Goal: Task Accomplishment & Management: Manage account settings

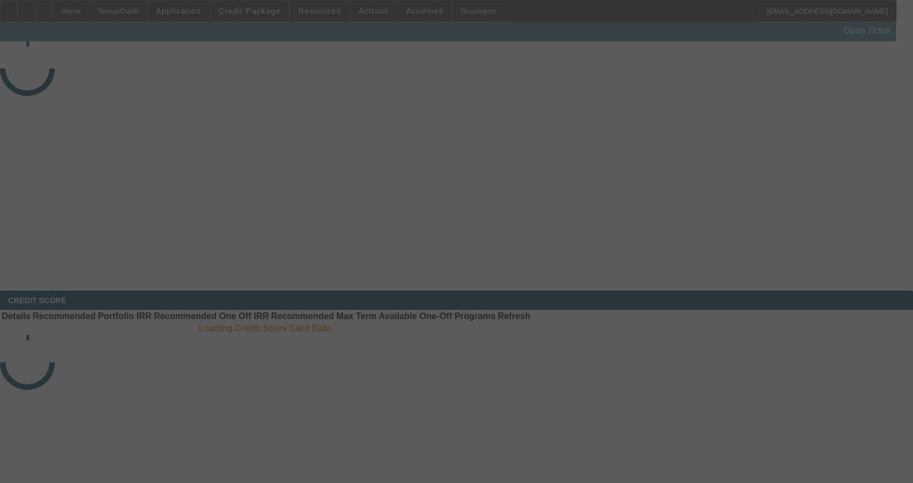
select select "4"
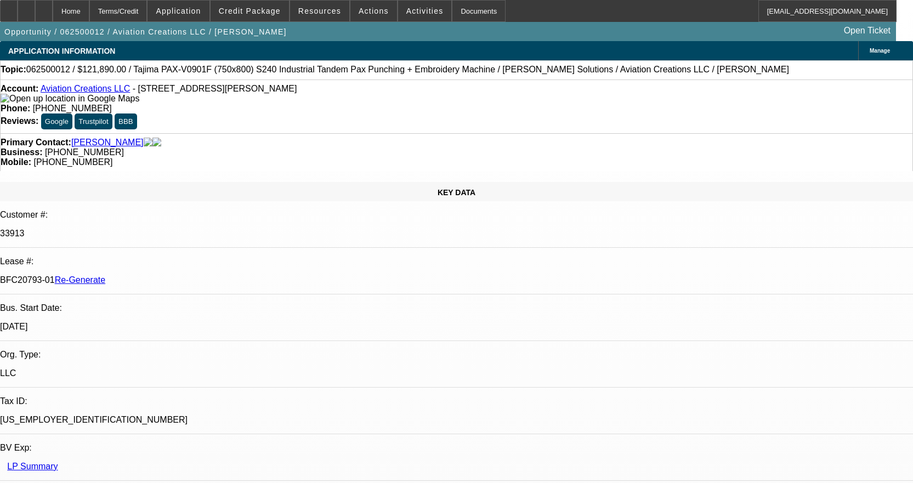
select select "0"
select select "6"
click at [467, 12] on div "Documents" at bounding box center [479, 11] width 54 height 22
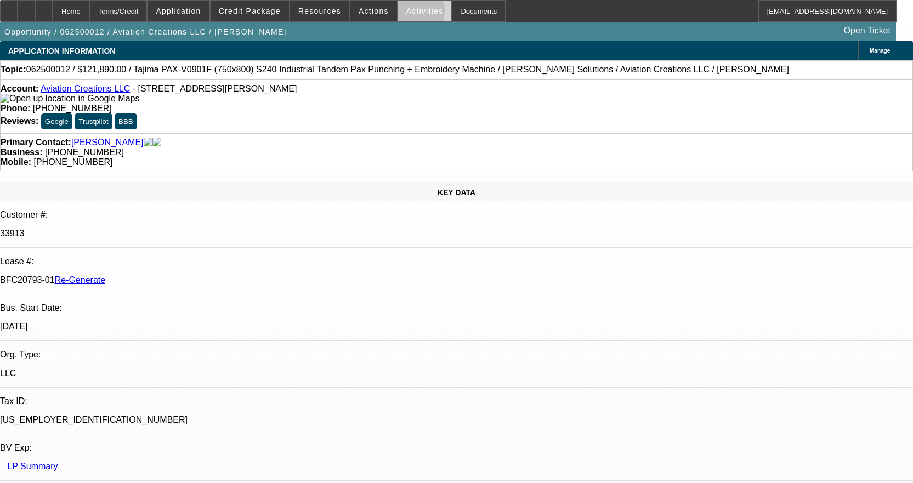
click at [406, 14] on span "Activities" at bounding box center [424, 11] width 37 height 9
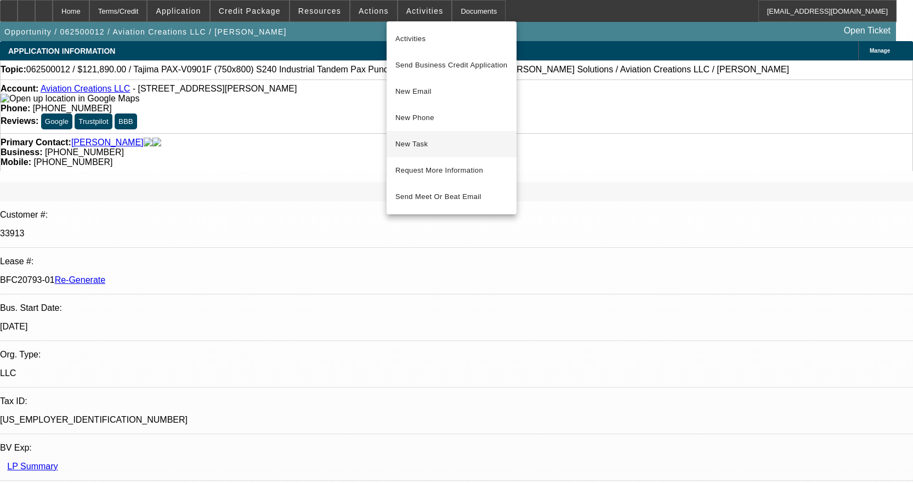
click at [424, 142] on span "New Task" at bounding box center [451, 144] width 112 height 13
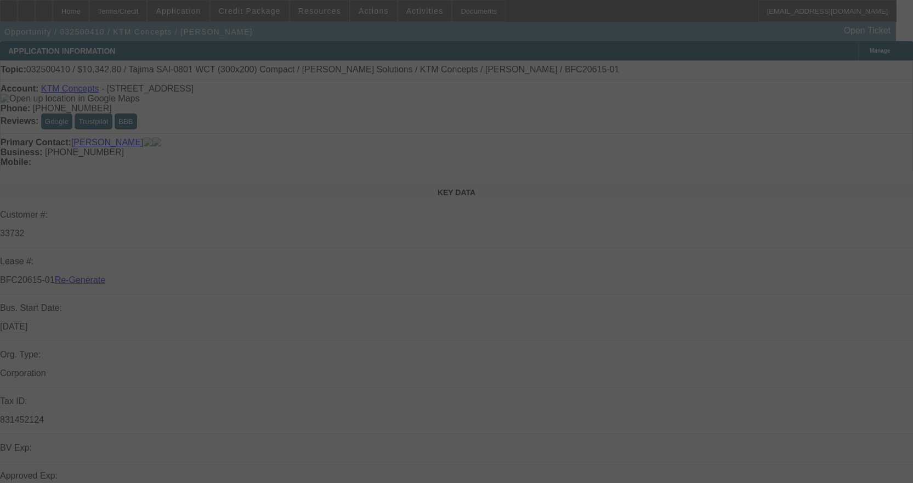
select select "3"
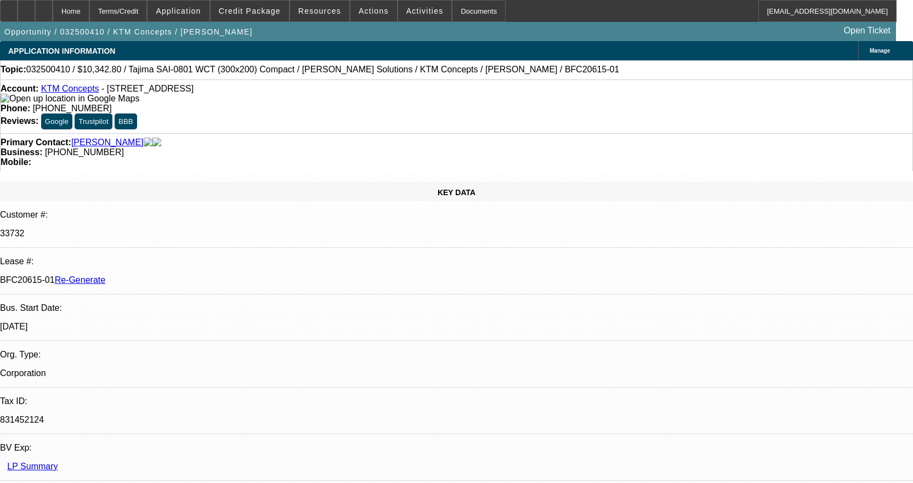
select select "0.1"
select select "2"
select select "0.1"
select select "4"
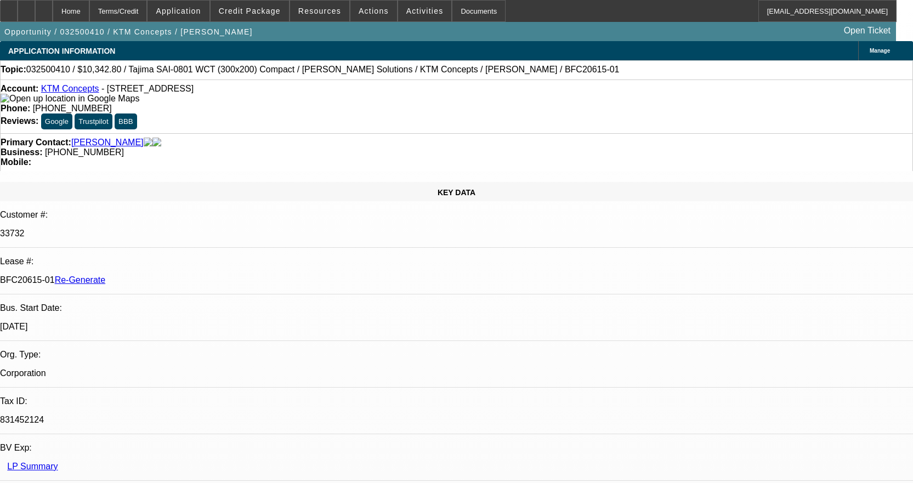
click at [83, 93] on link "KTM Concepts" at bounding box center [70, 88] width 58 height 9
click at [460, 11] on div "Documents" at bounding box center [479, 11] width 54 height 22
click at [380, 9] on span at bounding box center [373, 11] width 47 height 26
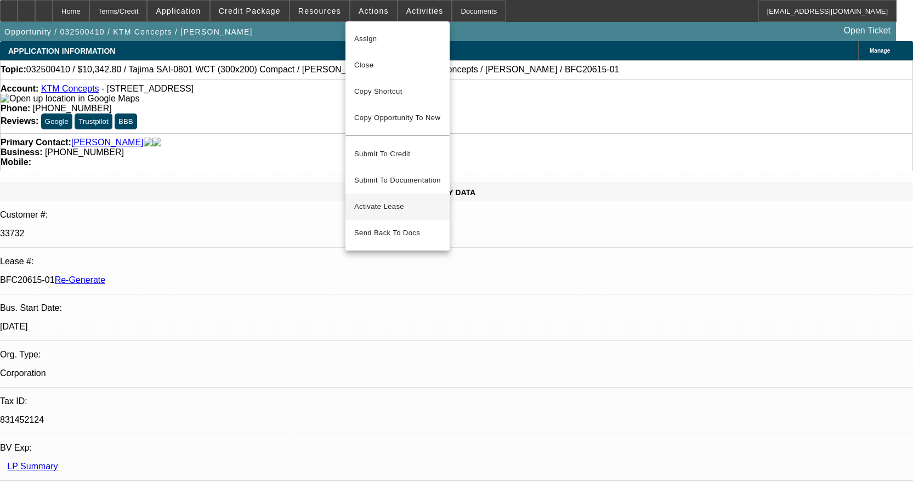
click at [386, 201] on span "Activate Lease" at bounding box center [397, 206] width 87 height 13
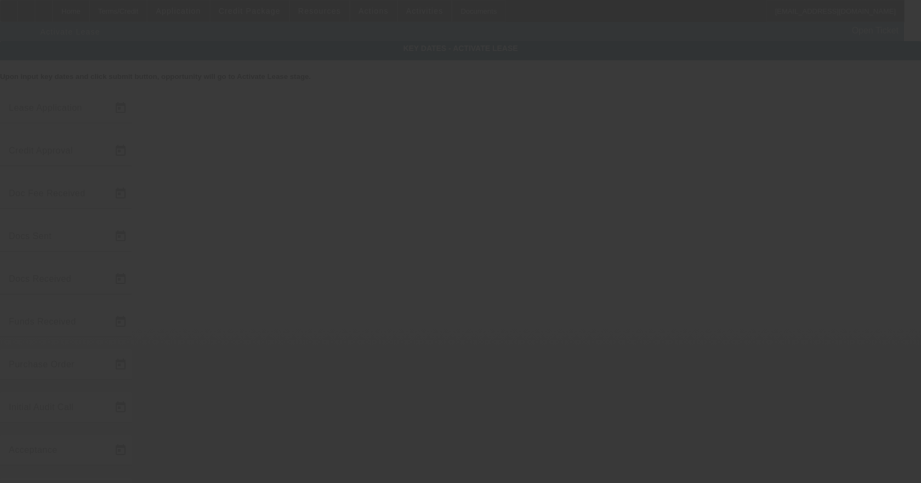
type input "3/17/2025"
type input "8/11/2025"
type input "3/31/2025"
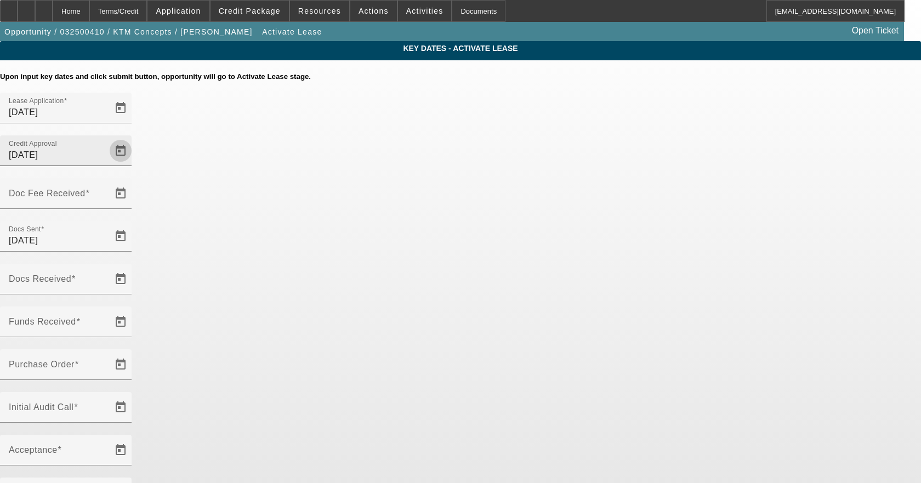
click at [134, 138] on span "Open calendar" at bounding box center [121, 151] width 26 height 26
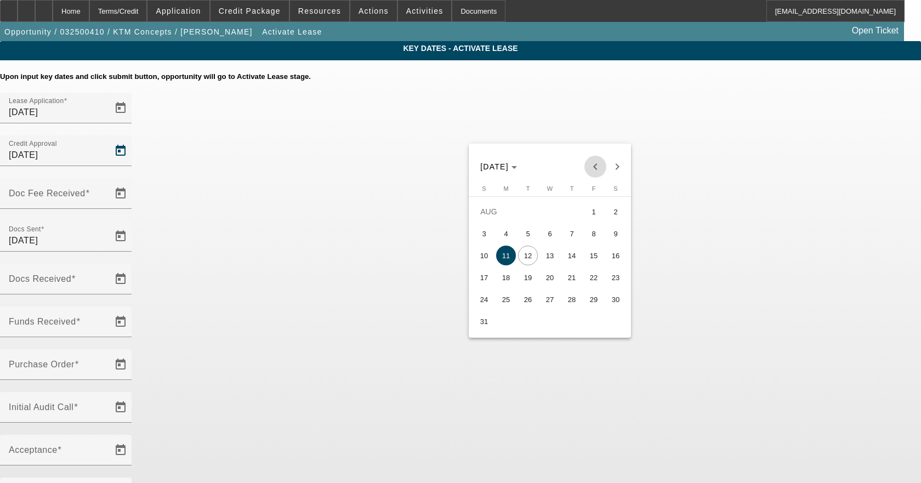
click at [596, 161] on span "Previous month" at bounding box center [596, 167] width 22 height 22
click at [596, 162] on span "Previous month" at bounding box center [596, 167] width 22 height 22
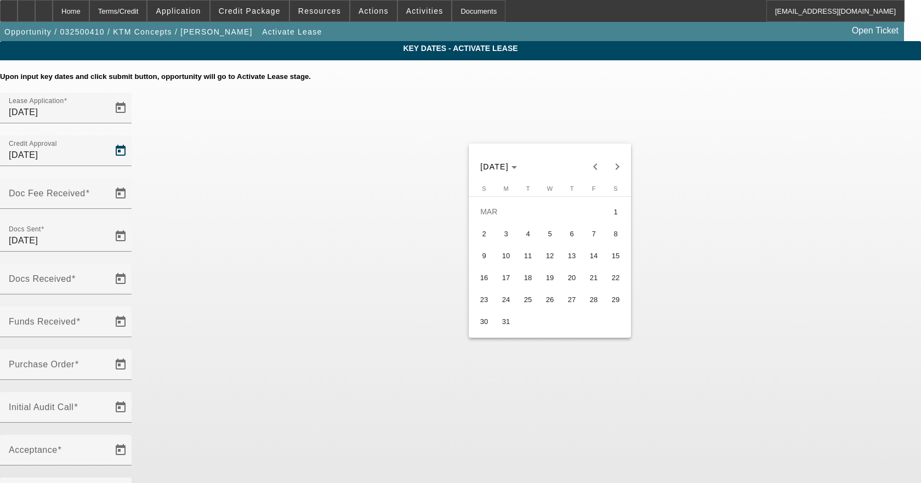
click at [505, 321] on span "31" at bounding box center [506, 322] width 20 height 20
type input "3/31/2025"
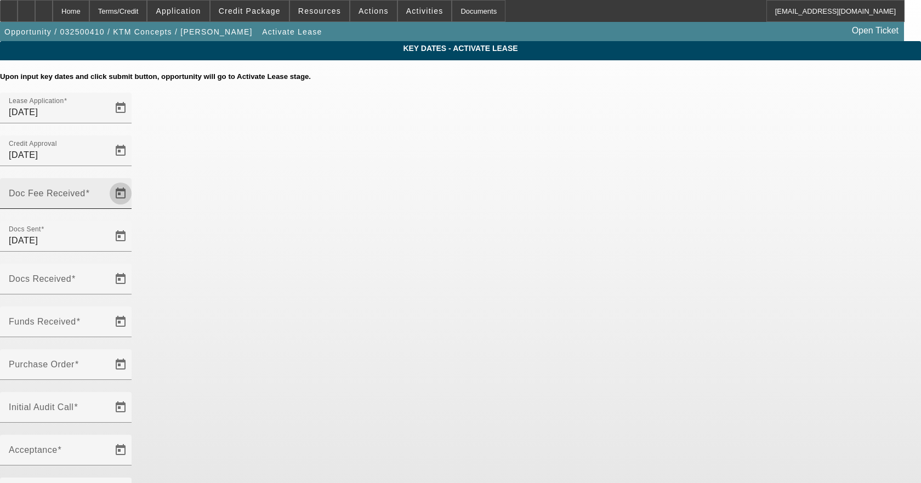
click at [134, 180] on span "Open calendar" at bounding box center [121, 193] width 26 height 26
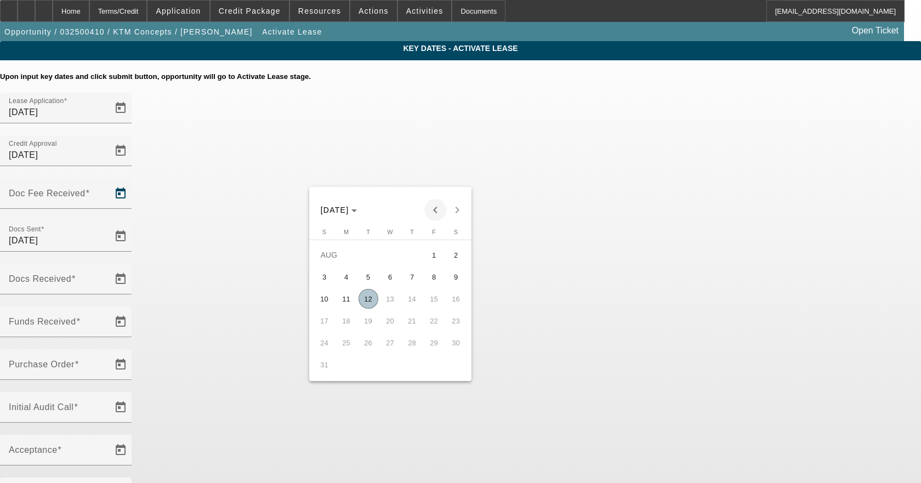
click at [430, 209] on span "Previous month" at bounding box center [436, 210] width 22 height 22
click at [368, 366] on span "29" at bounding box center [369, 365] width 20 height 20
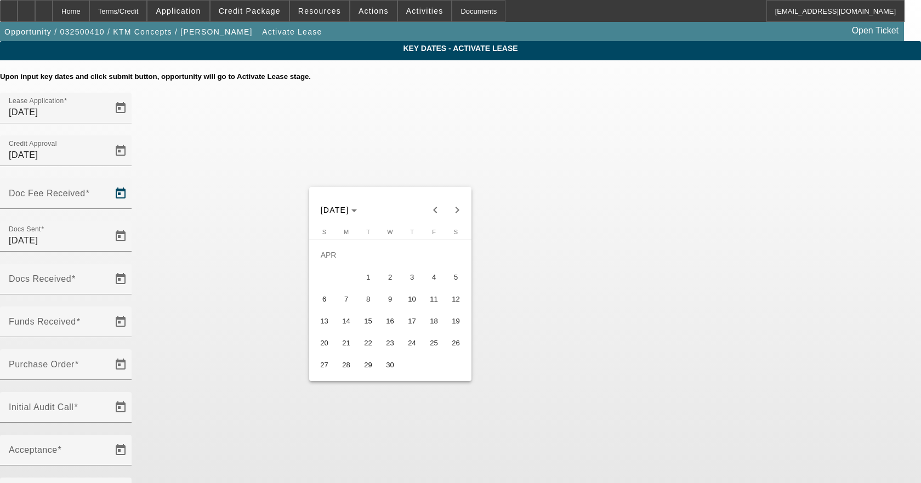
type input "4/29/2025"
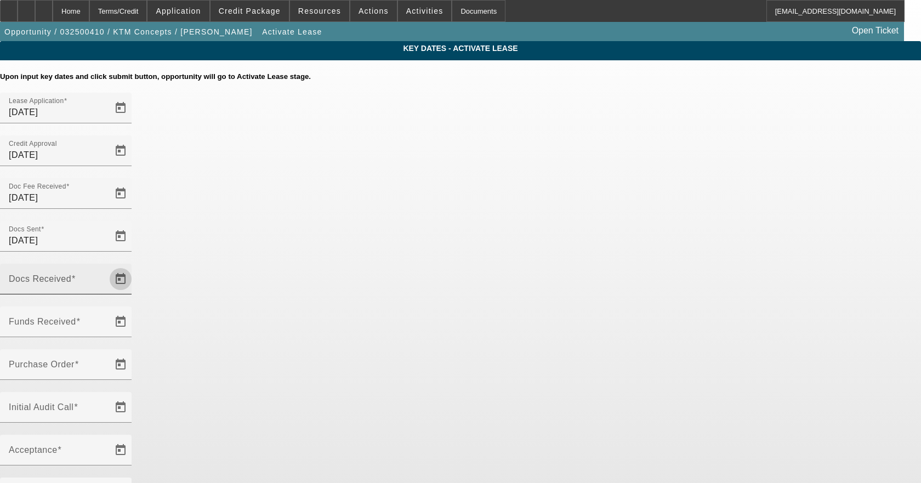
click at [134, 266] on span "Open calendar" at bounding box center [121, 279] width 26 height 26
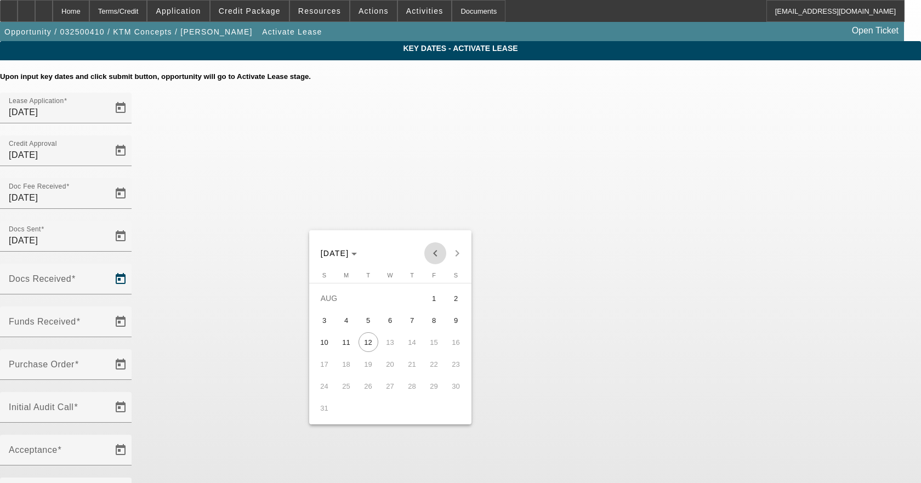
click at [435, 257] on span "Previous month" at bounding box center [436, 253] width 22 height 22
click at [374, 412] on span "29" at bounding box center [369, 408] width 20 height 20
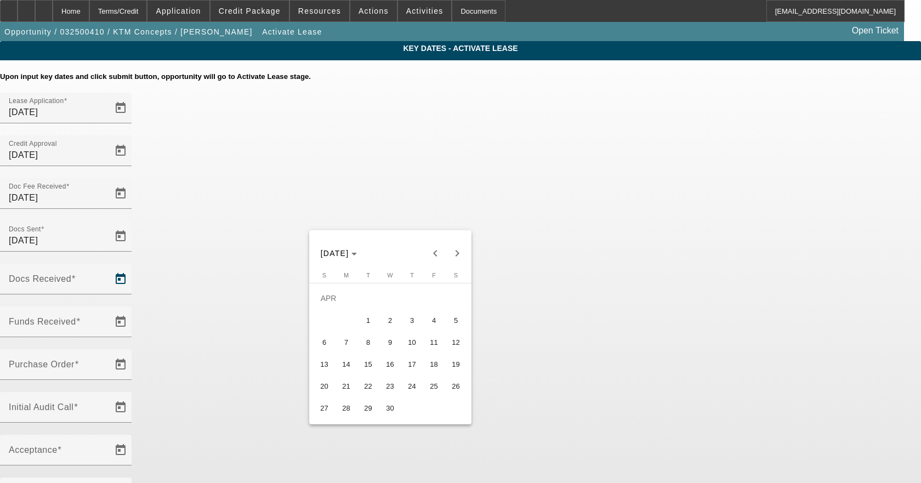
type input "4/29/2025"
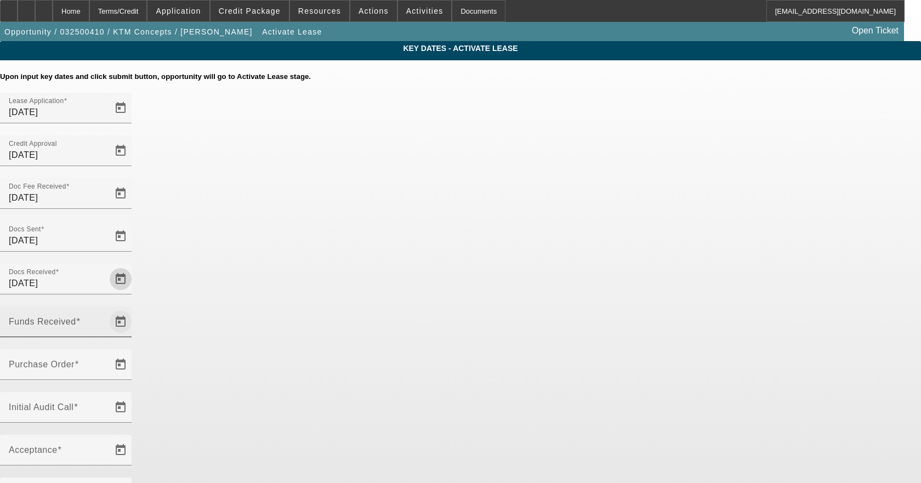
click at [134, 309] on span "Open calendar" at bounding box center [121, 322] width 26 height 26
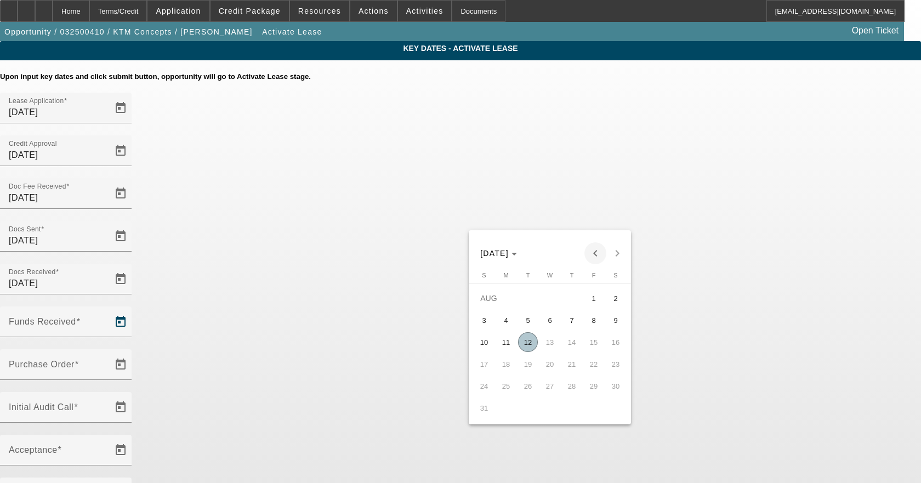
click at [593, 254] on span "Previous month" at bounding box center [596, 253] width 22 height 22
click at [534, 408] on span "29" at bounding box center [528, 408] width 20 height 20
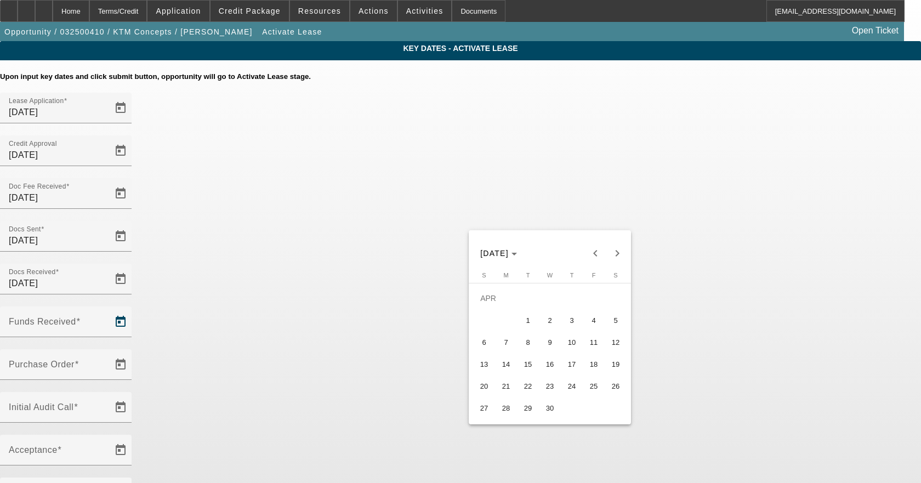
type input "4/29/2025"
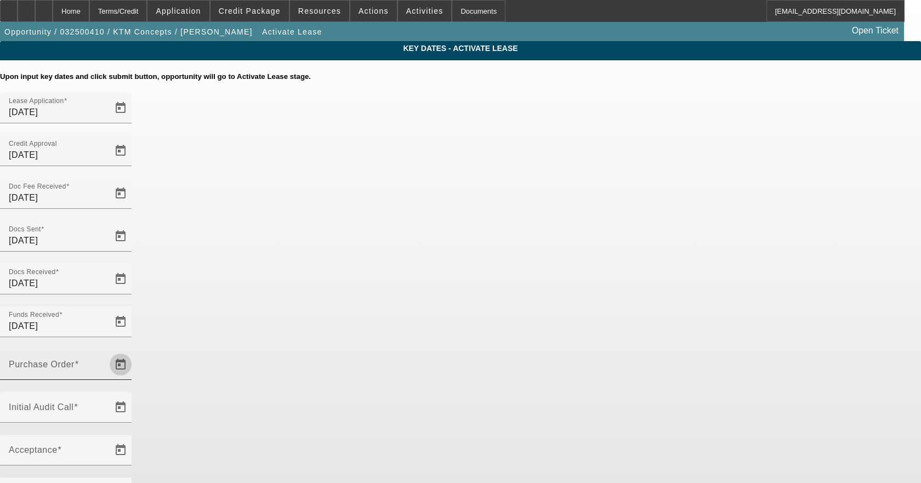
click at [134, 352] on span "Open calendar" at bounding box center [121, 365] width 26 height 26
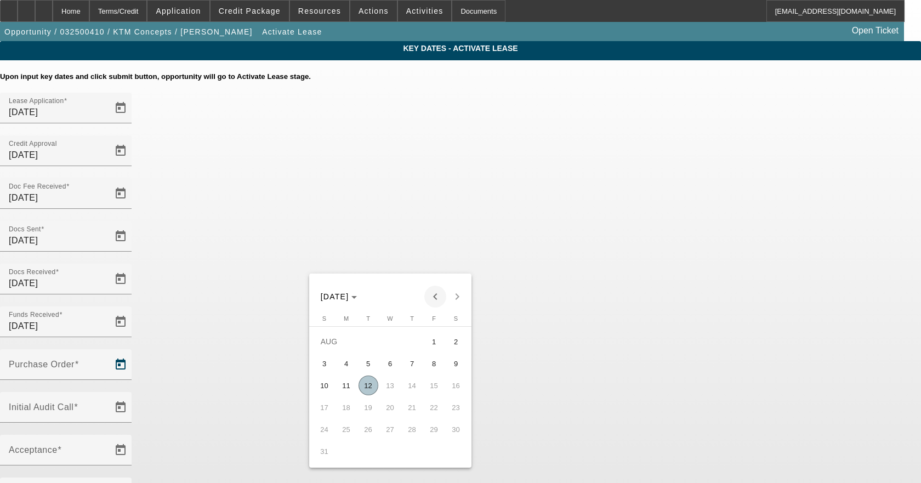
click at [432, 293] on span "Previous month" at bounding box center [436, 297] width 22 height 22
click at [367, 453] on span "29" at bounding box center [369, 452] width 20 height 20
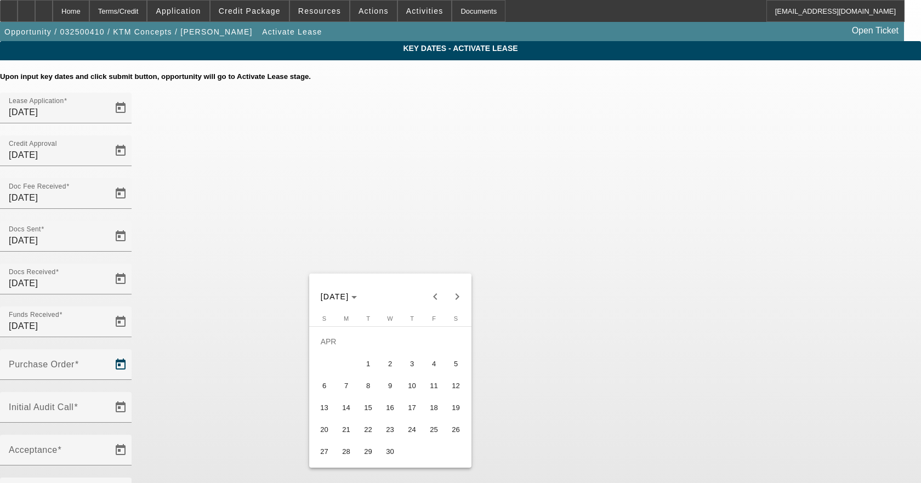
type input "4/29/2025"
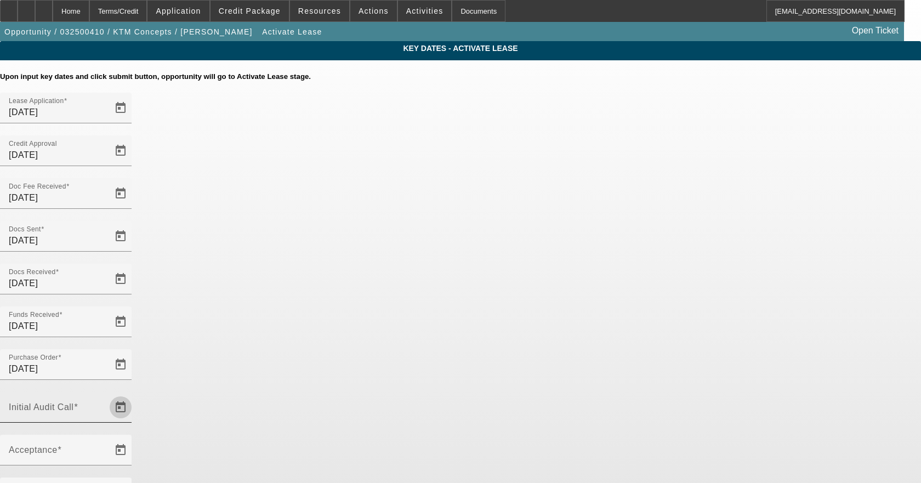
click at [134, 394] on span "Open calendar" at bounding box center [121, 407] width 26 height 26
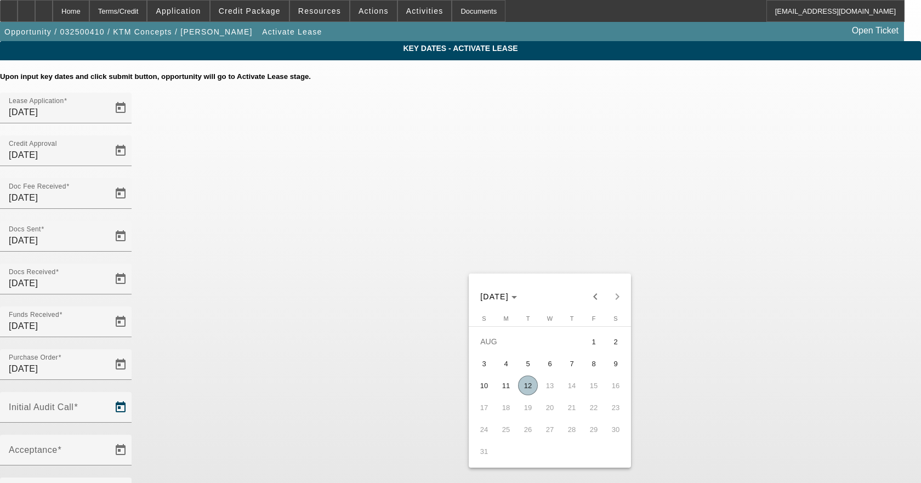
click at [523, 385] on span "12" at bounding box center [528, 386] width 20 height 20
type input "8/12/2025"
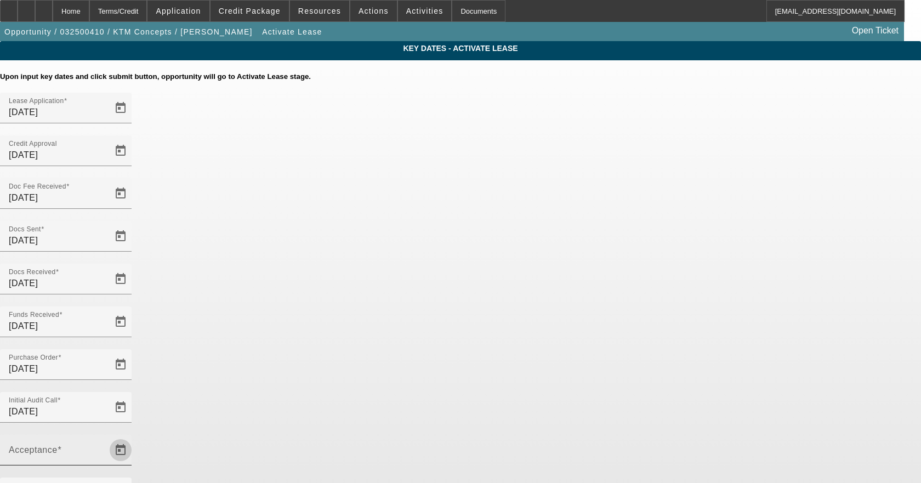
click at [134, 437] on span "Open calendar" at bounding box center [121, 450] width 26 height 26
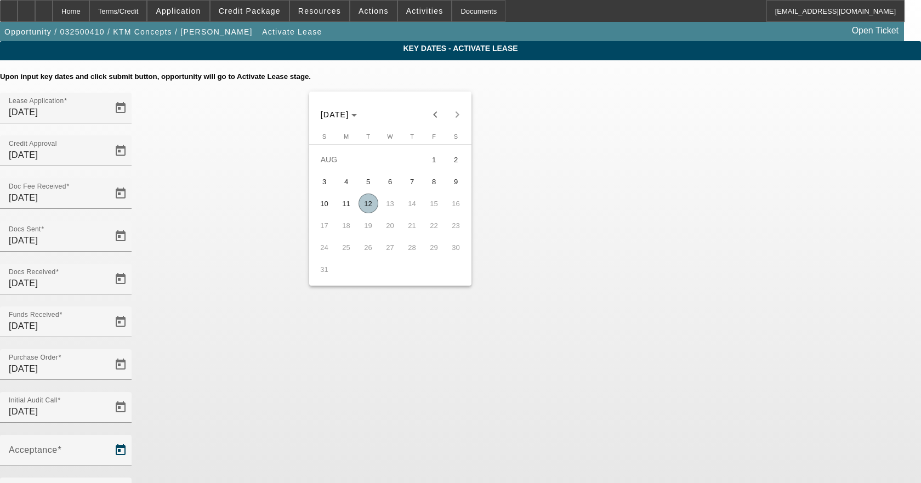
click at [371, 213] on span "12" at bounding box center [369, 204] width 20 height 20
type input "8/12/2025"
type input "9/1/2025"
type input "10/1/2025"
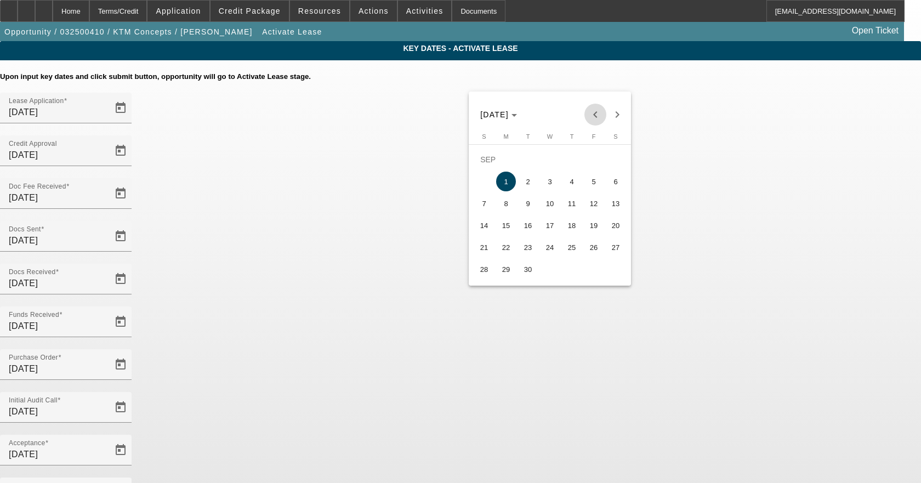
click at [598, 109] on span "Previous month" at bounding box center [596, 115] width 22 height 22
click at [594, 202] on span "15" at bounding box center [594, 204] width 20 height 20
type input "8/15/2025"
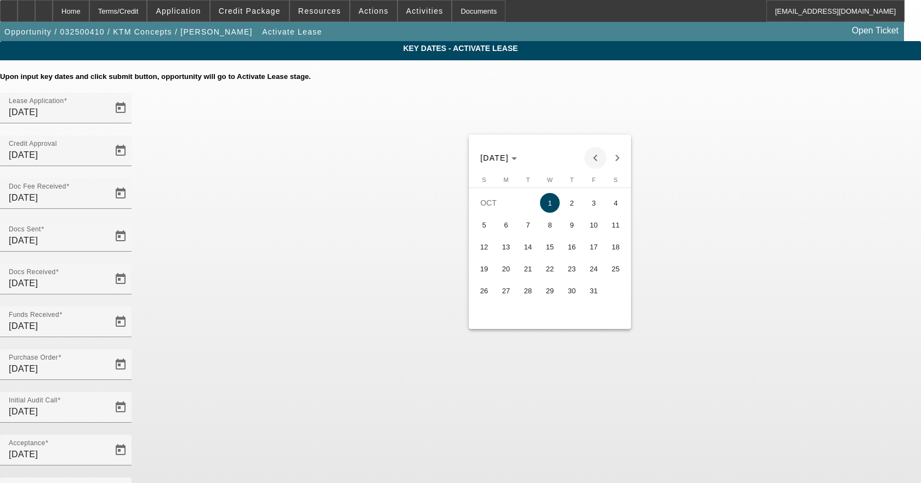
click at [599, 155] on span "Previous month" at bounding box center [596, 158] width 22 height 22
click at [508, 268] on span "15" at bounding box center [506, 269] width 20 height 20
type input "9/15/2025"
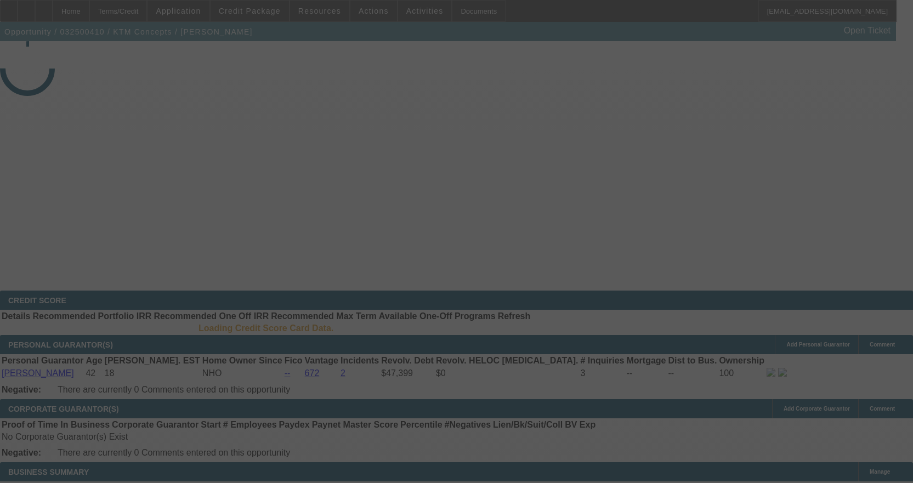
select select "4"
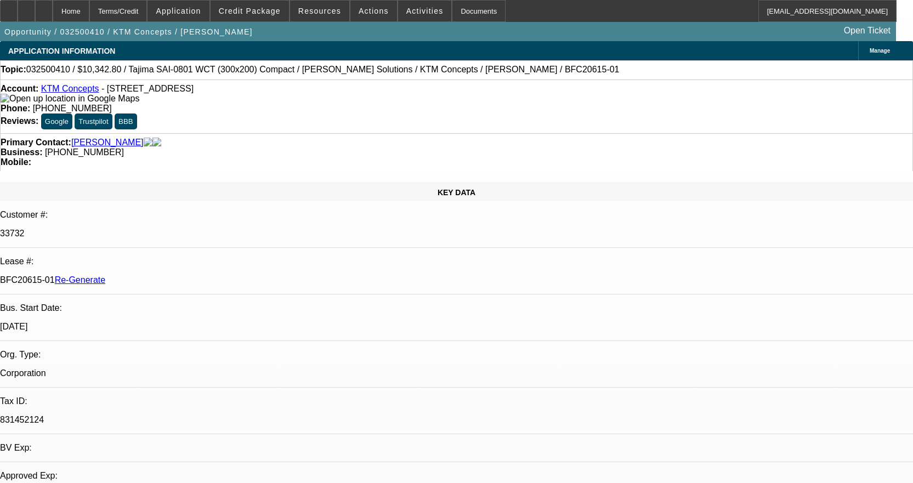
select select "0.1"
select select "2"
select select "0.1"
select select "4"
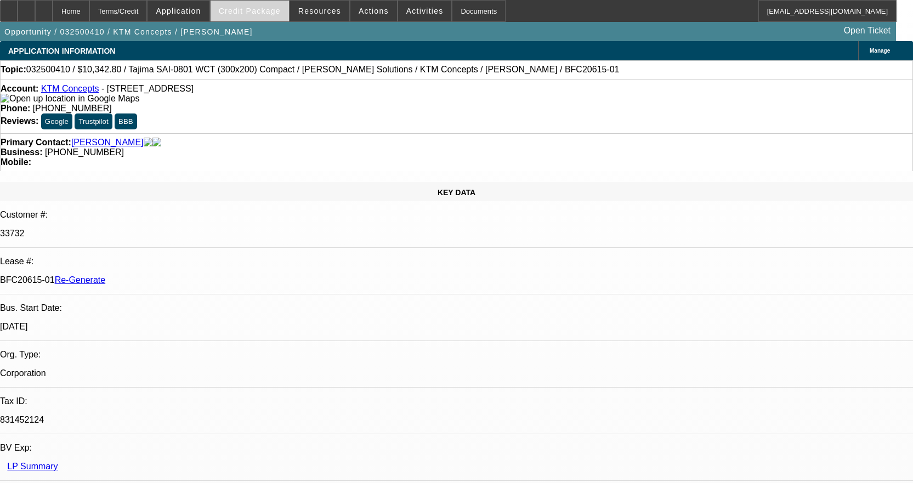
click at [275, 10] on span "Credit Package" at bounding box center [250, 11] width 62 height 9
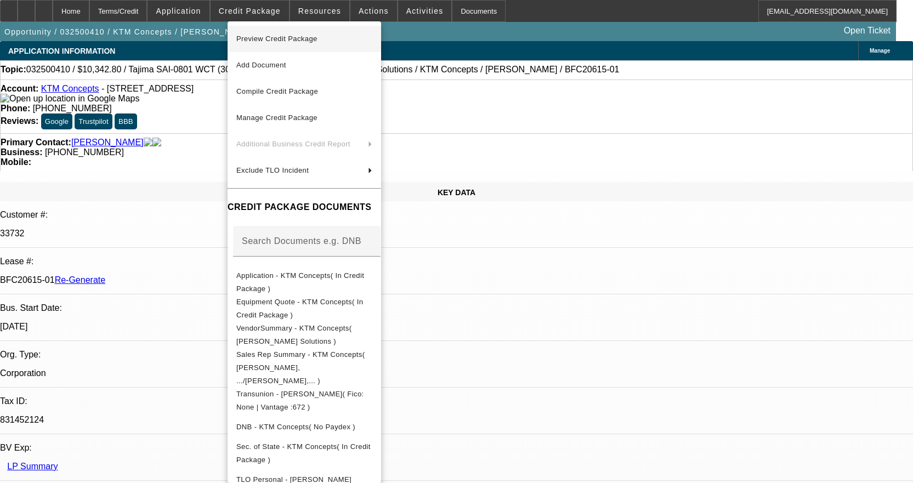
click at [293, 40] on span "Preview Credit Package" at bounding box center [276, 39] width 81 height 8
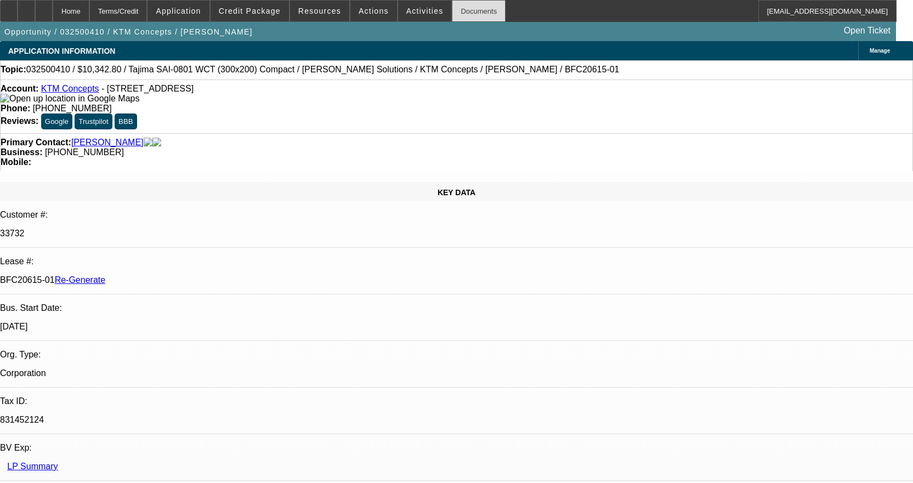
click at [457, 5] on div "Documents" at bounding box center [479, 11] width 54 height 22
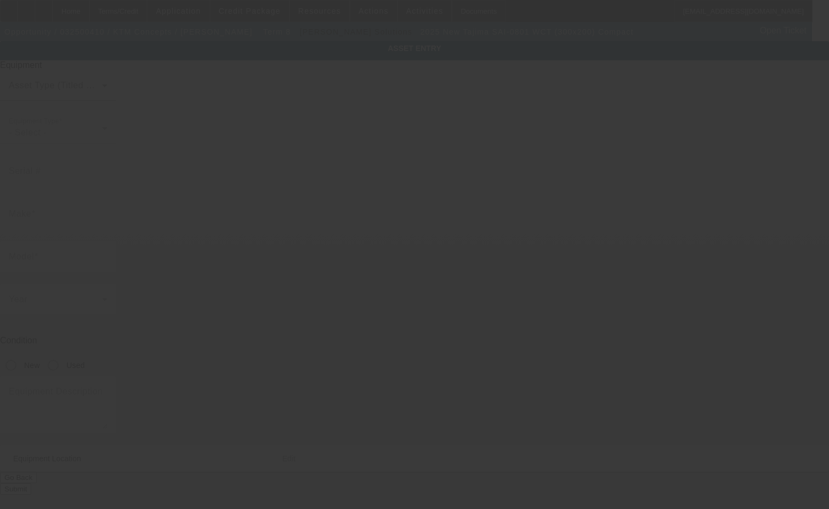
type input "Tajima"
type input "SAI-0801 WCT (300x200) Compact"
radio input "true"
type textarea "8 Needle 1 Head Embroidery Machine includes 800 (SPM) on Caps, (2 each) 100x100…"
type input "791 Dearborn Ave"
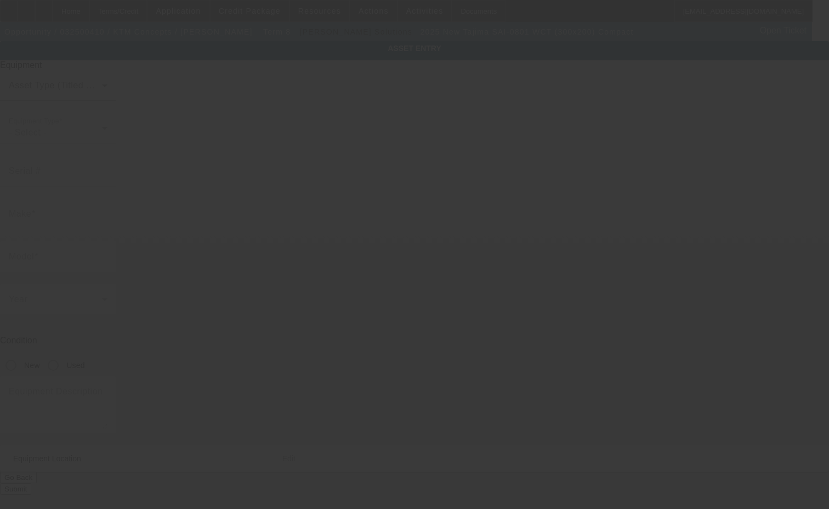
type input "Newbury Park"
type input "91320"
type input "Ventura"
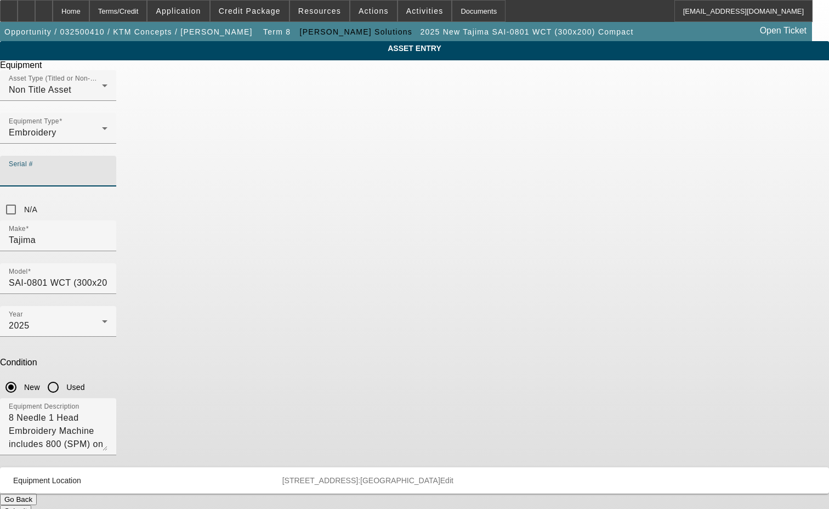
click at [108, 169] on input "Serial #" at bounding box center [58, 175] width 99 height 13
type input "F1005440"
click at [31, 505] on button "Submit" at bounding box center [15, 511] width 31 height 12
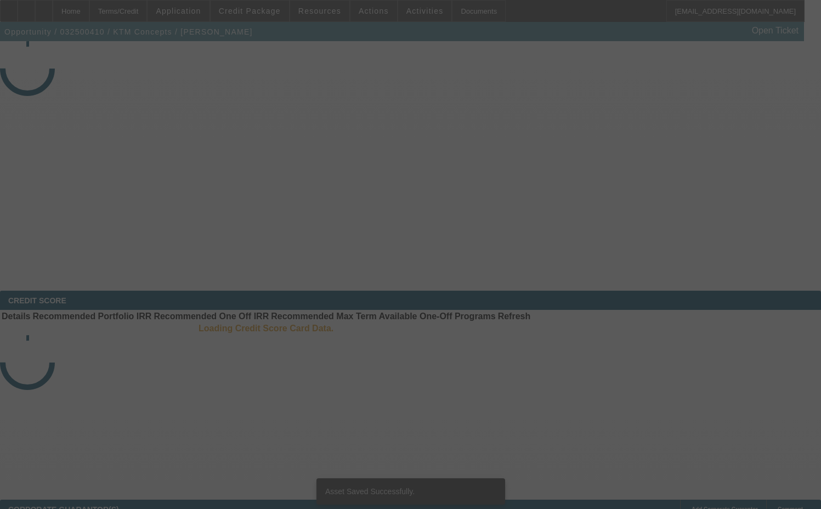
select select "3"
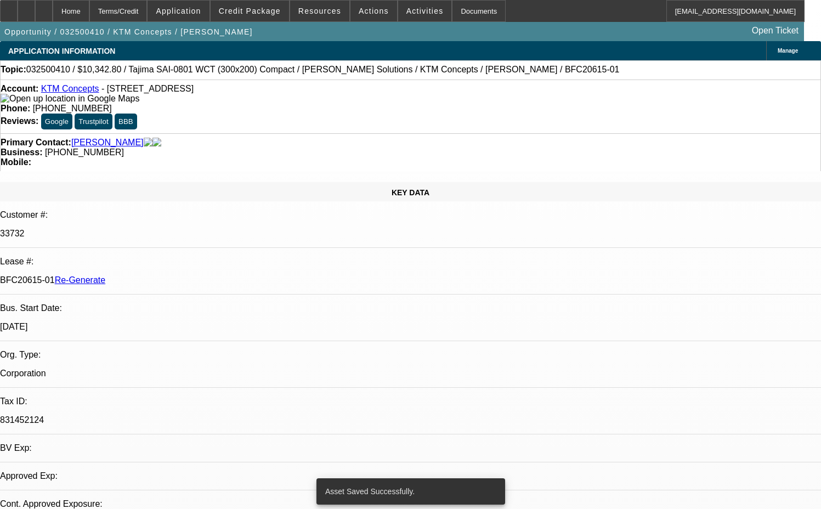
select select "0.1"
select select "2"
select select "0.1"
select select "4"
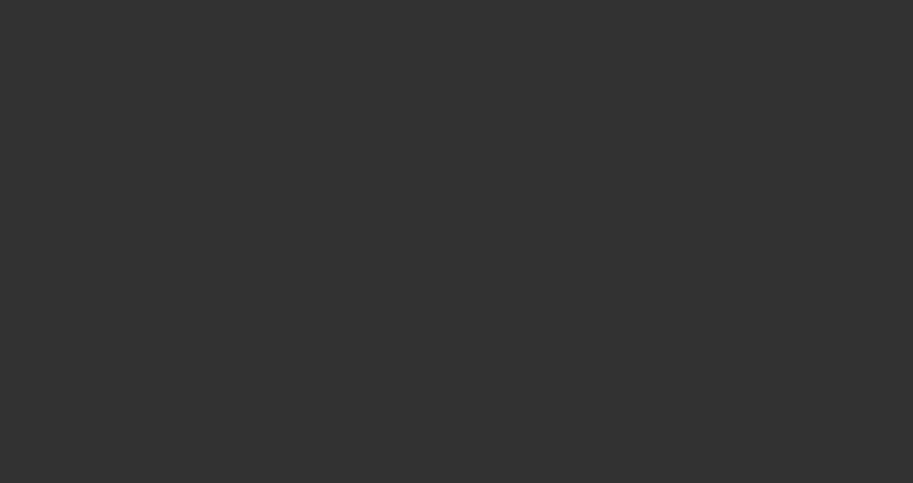
select select "3"
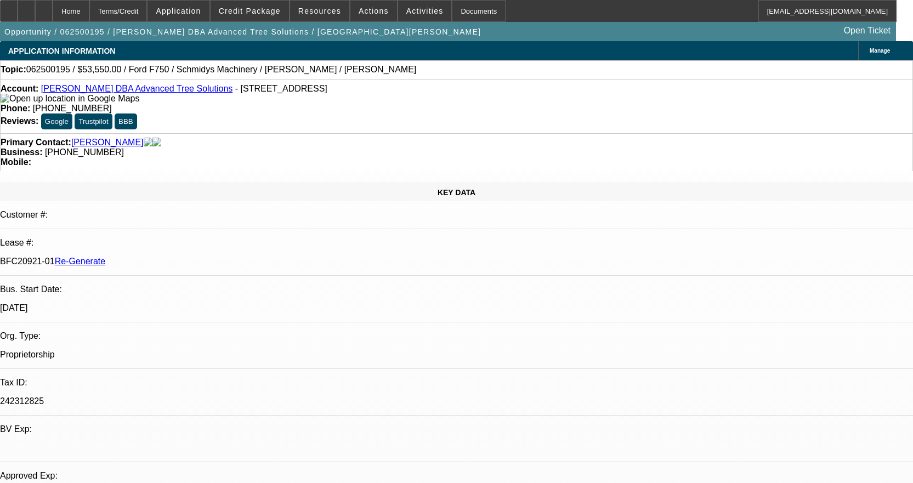
select select "0.1"
select select "0"
select select "3"
select select "0"
select select "6"
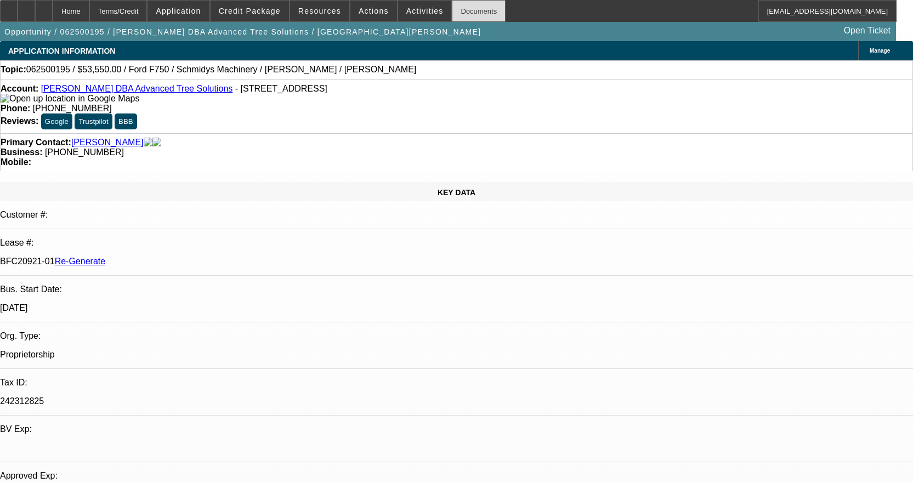
click at [463, 4] on div "Documents" at bounding box center [479, 11] width 54 height 22
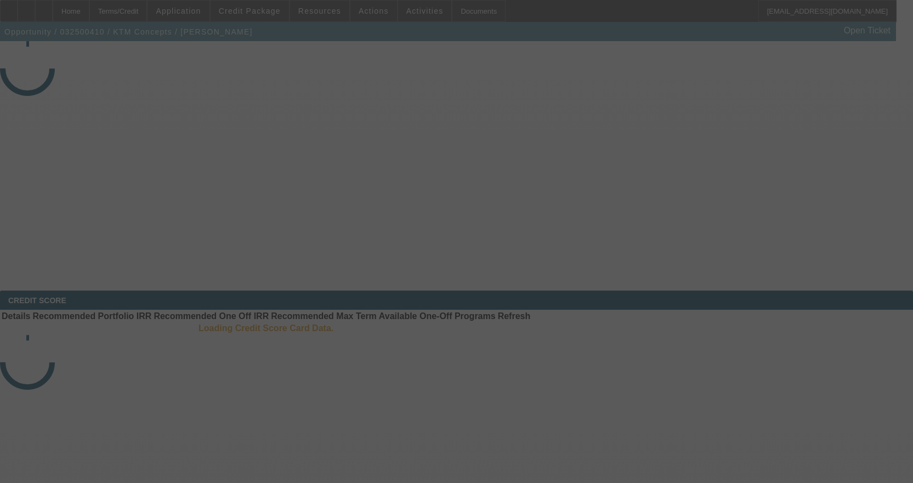
select select "4"
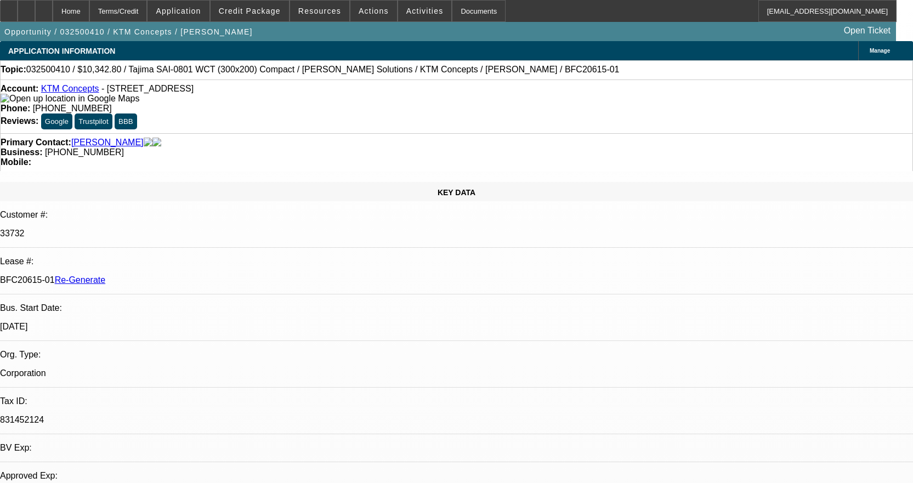
select select "0.1"
select select "2"
select select "0.1"
select select "4"
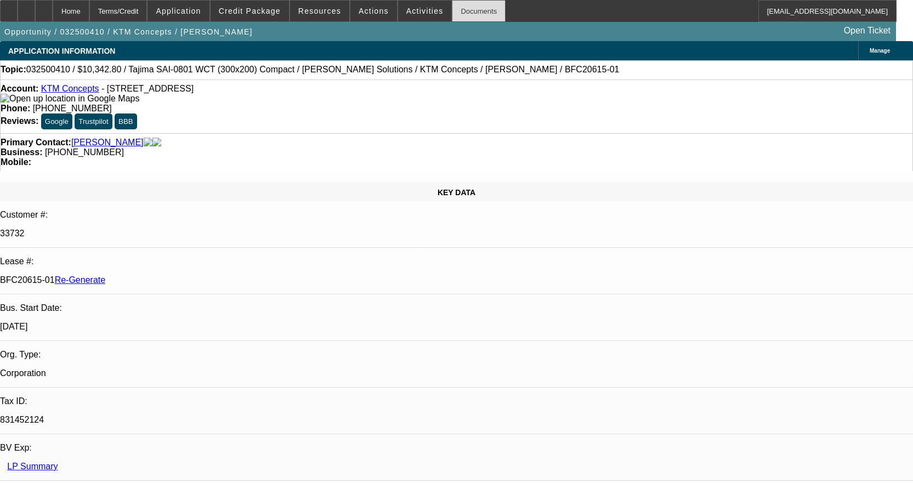
click at [453, 9] on div "Documents" at bounding box center [479, 11] width 54 height 22
click at [459, 9] on div "Documents" at bounding box center [479, 11] width 54 height 22
click at [415, 7] on span "Activities" at bounding box center [424, 11] width 37 height 9
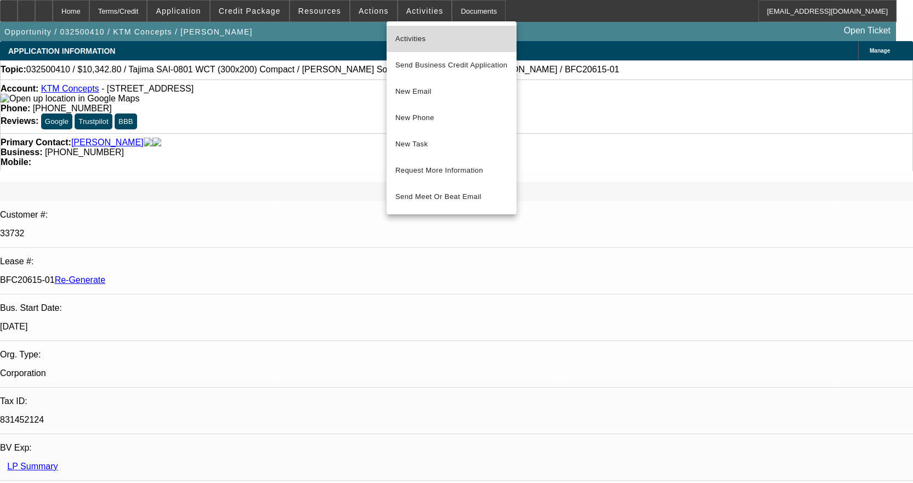
click at [421, 35] on span "Activities" at bounding box center [451, 38] width 112 height 13
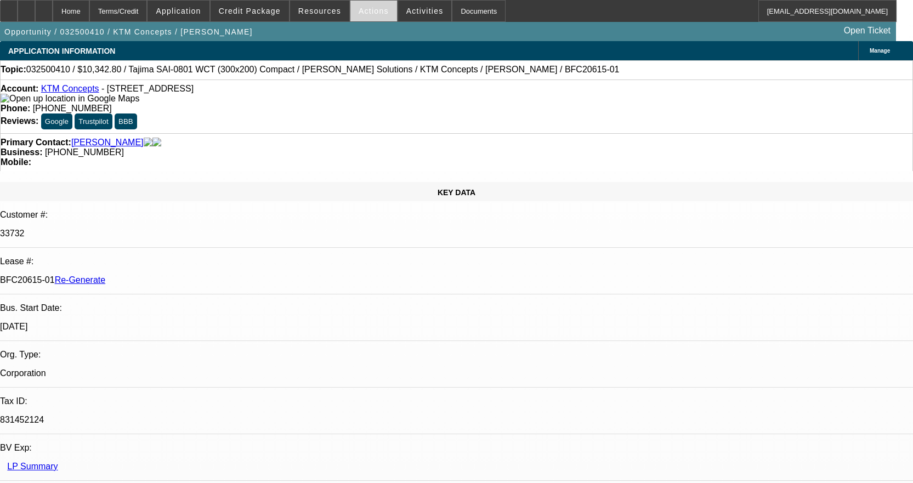
click at [360, 10] on span "Actions" at bounding box center [374, 11] width 30 height 9
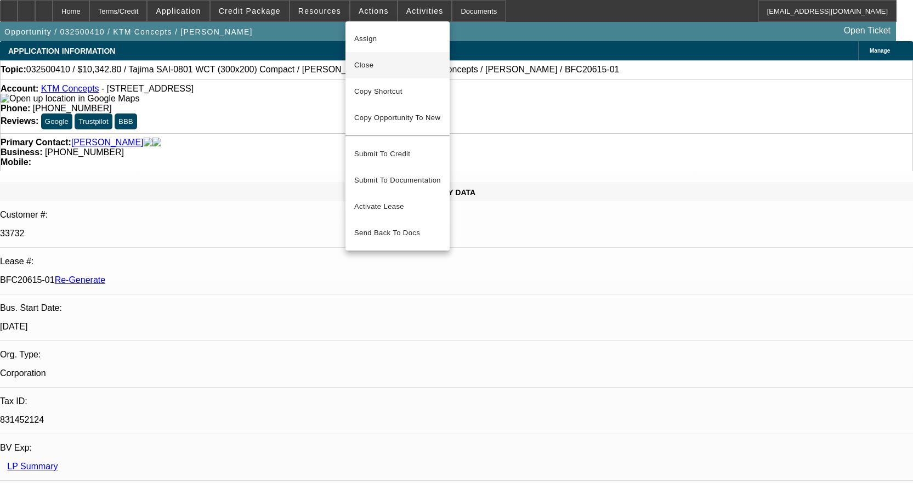
click at [386, 70] on span "Close" at bounding box center [397, 65] width 87 height 13
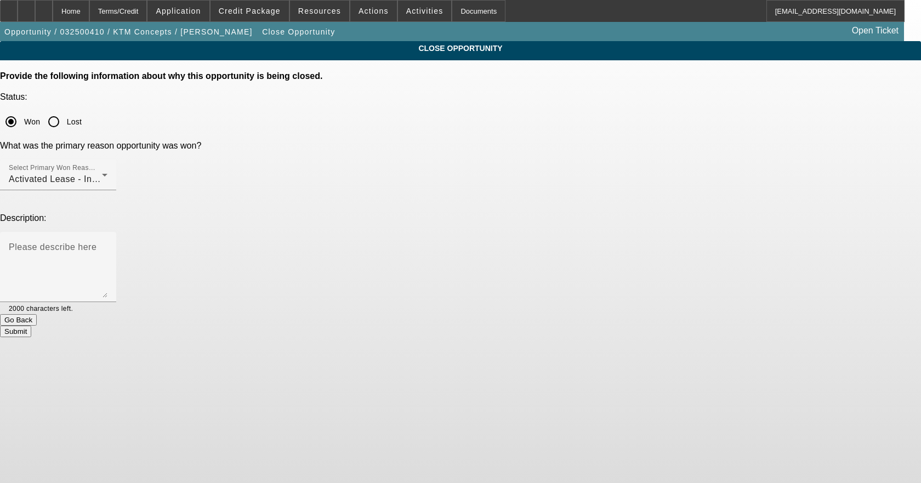
click at [31, 326] on button "Submit" at bounding box center [15, 332] width 31 height 12
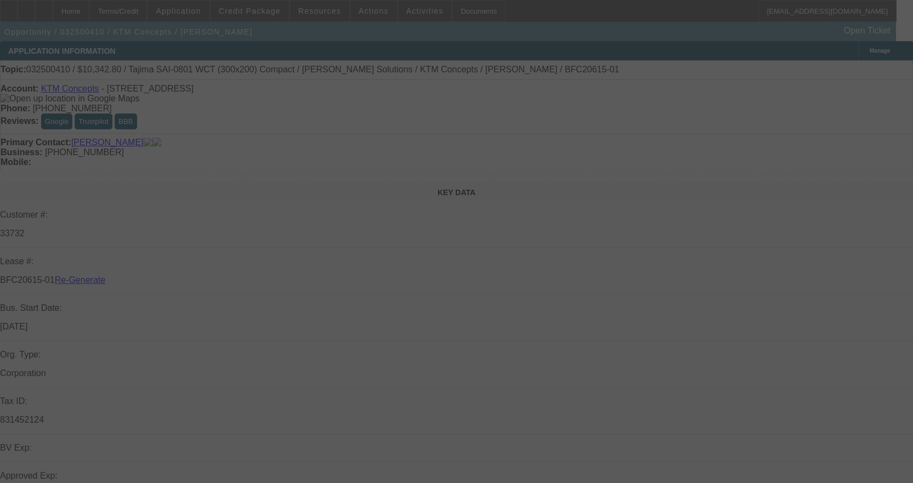
select select "4"
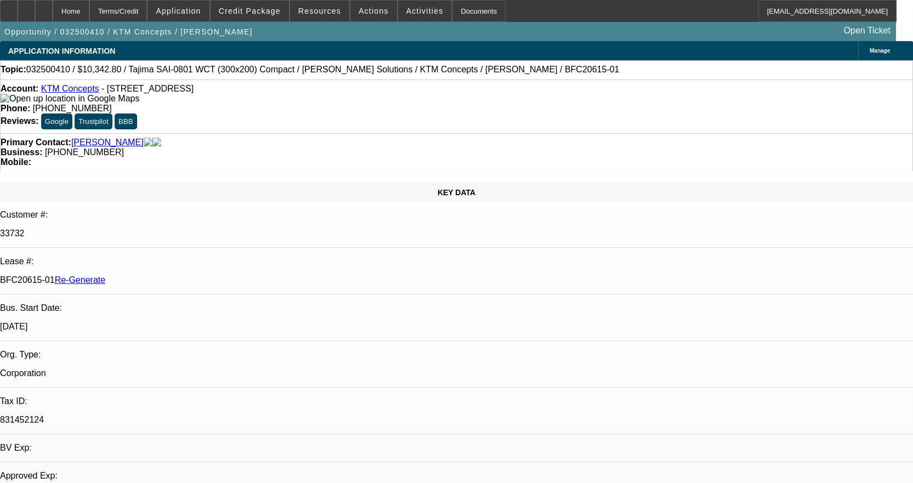
select select "0.1"
select select "2"
select select "0.1"
select select "4"
